Goal: Information Seeking & Learning: Learn about a topic

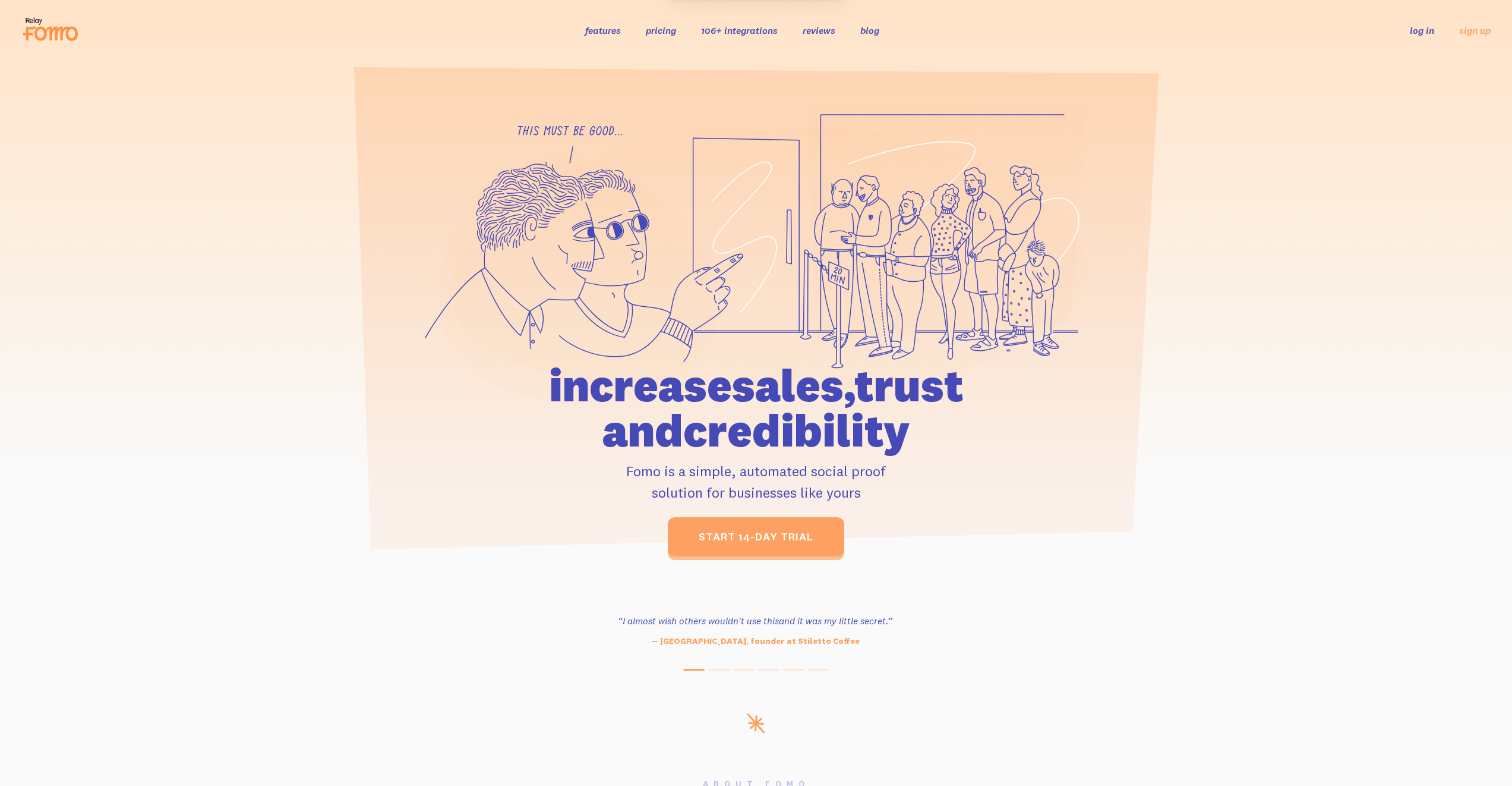
click at [636, 32] on ul "features pricing 106+ integrations reviews blog log in sign up" at bounding box center [737, 29] width 333 height 14
click at [670, 29] on link "pricing" at bounding box center [660, 30] width 30 height 12
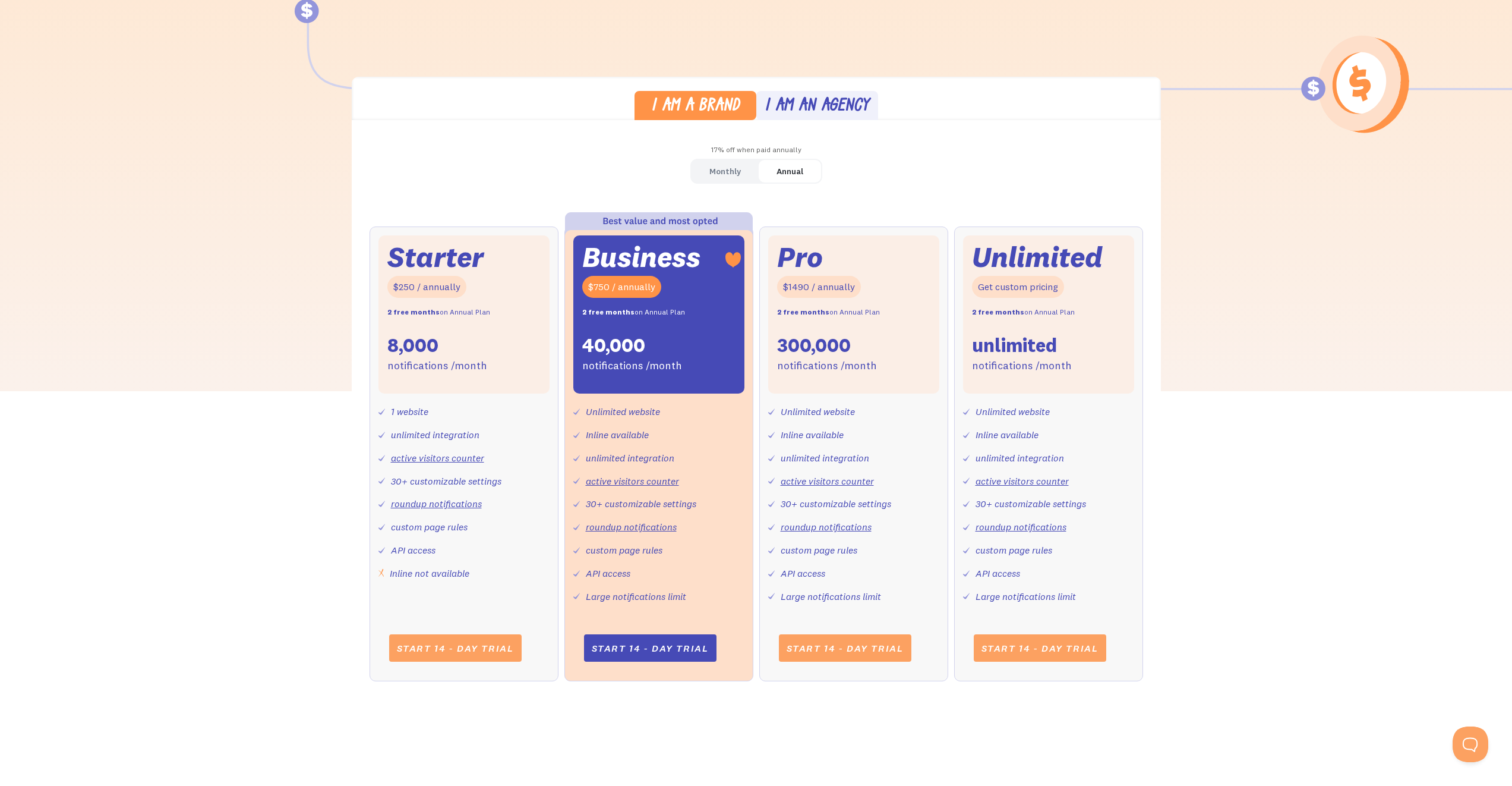
scroll to position [305, 0]
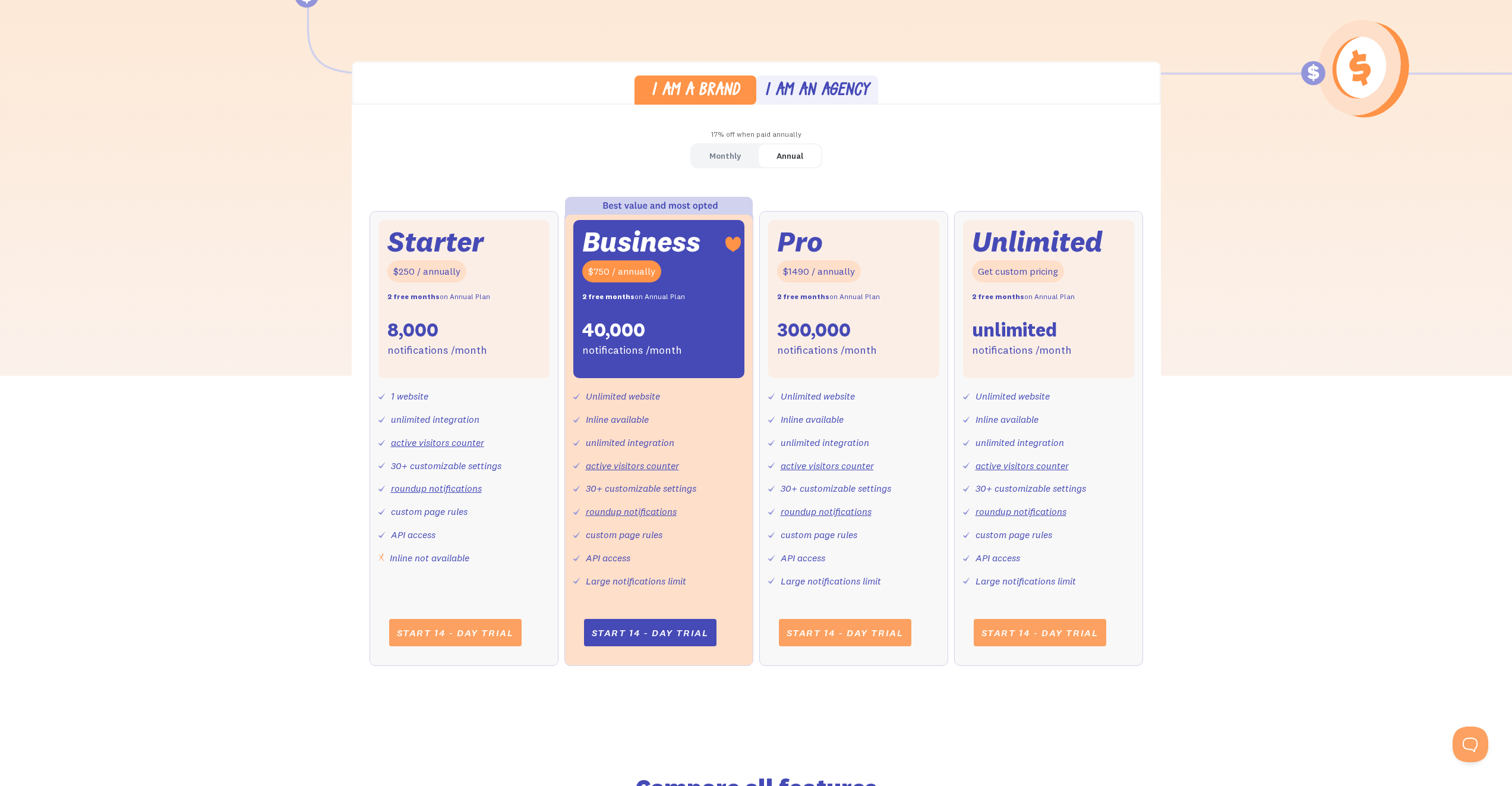
click at [809, 83] on div "I am an agency" at bounding box center [817, 91] width 105 height 17
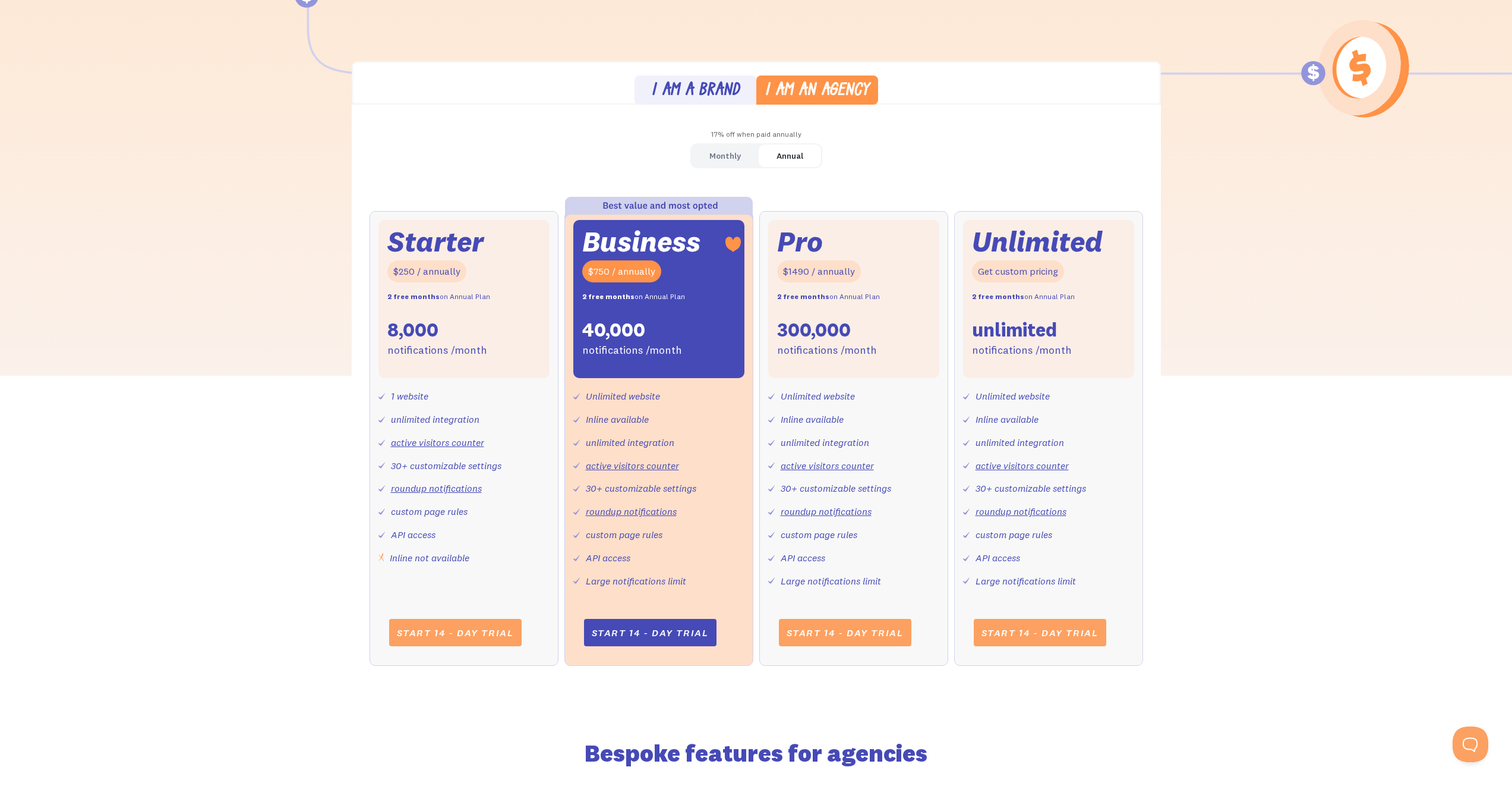
click at [716, 87] on div "I am a brand" at bounding box center [695, 91] width 88 height 17
